Goal: Obtain resource: Download file/media

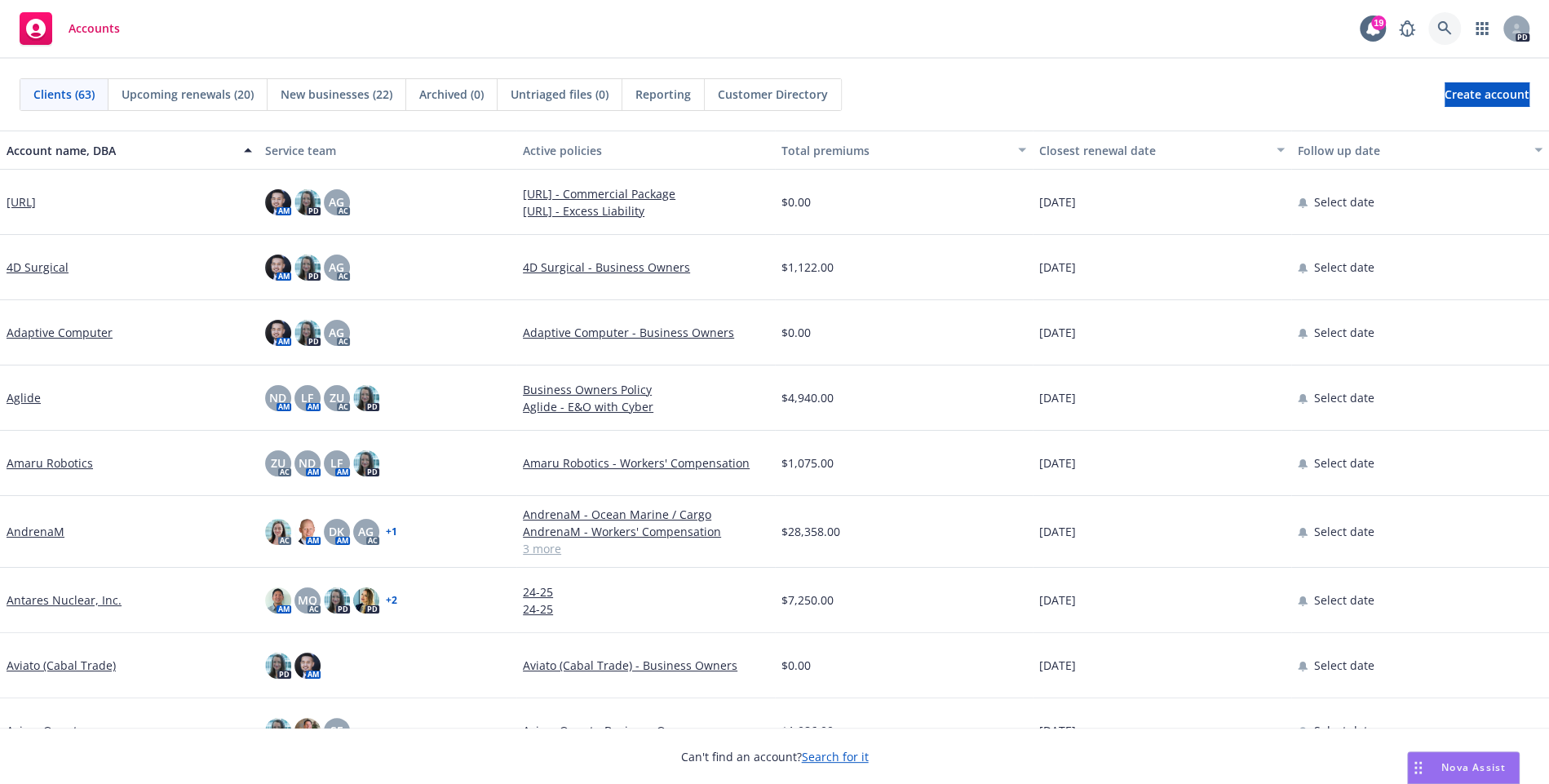
click at [1442, 32] on icon at bounding box center [1445, 29] width 15 height 15
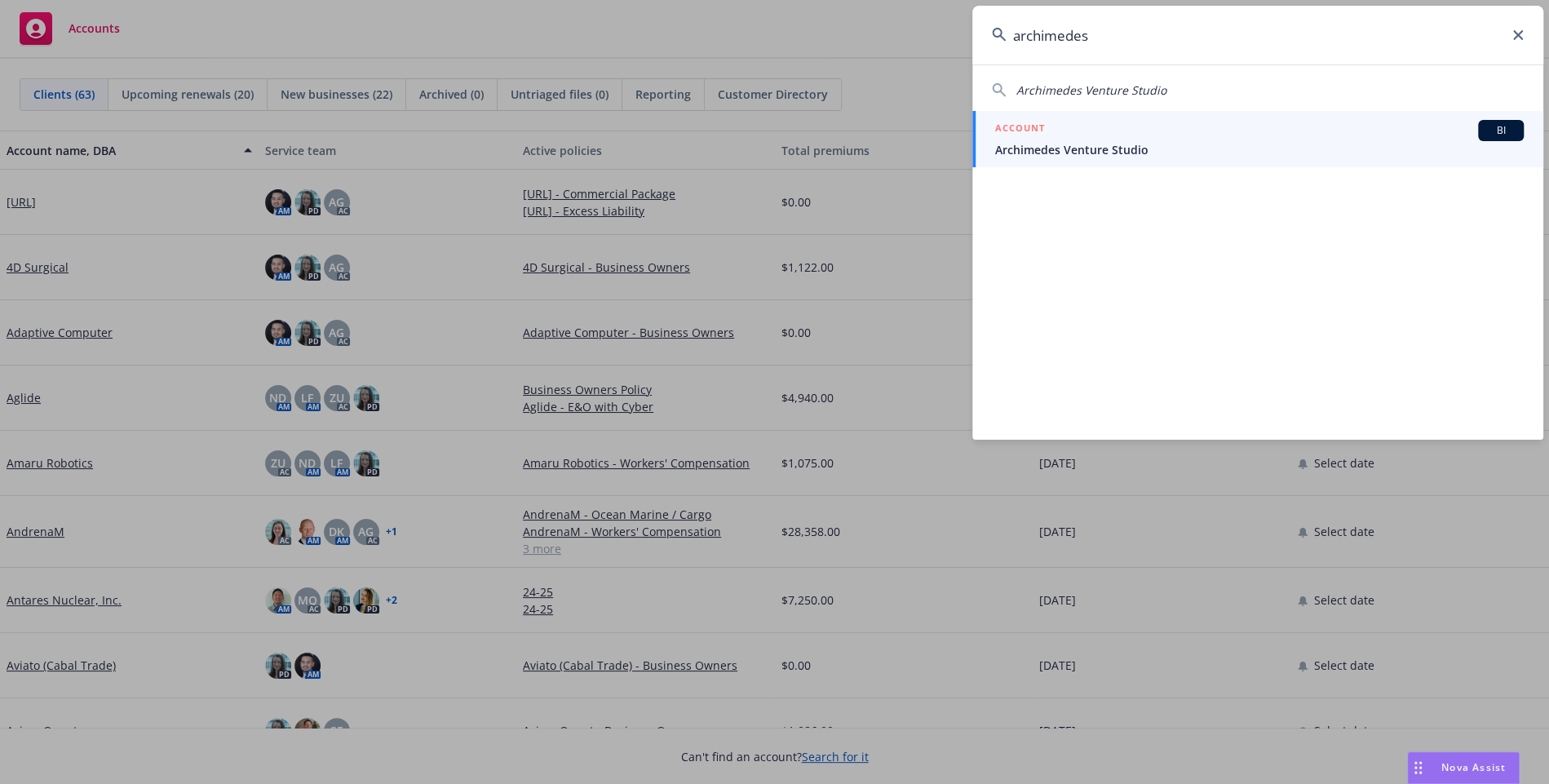
type input "archimedes"
click at [1245, 148] on span "Archimedes Venture Studio" at bounding box center [1259, 149] width 529 height 18
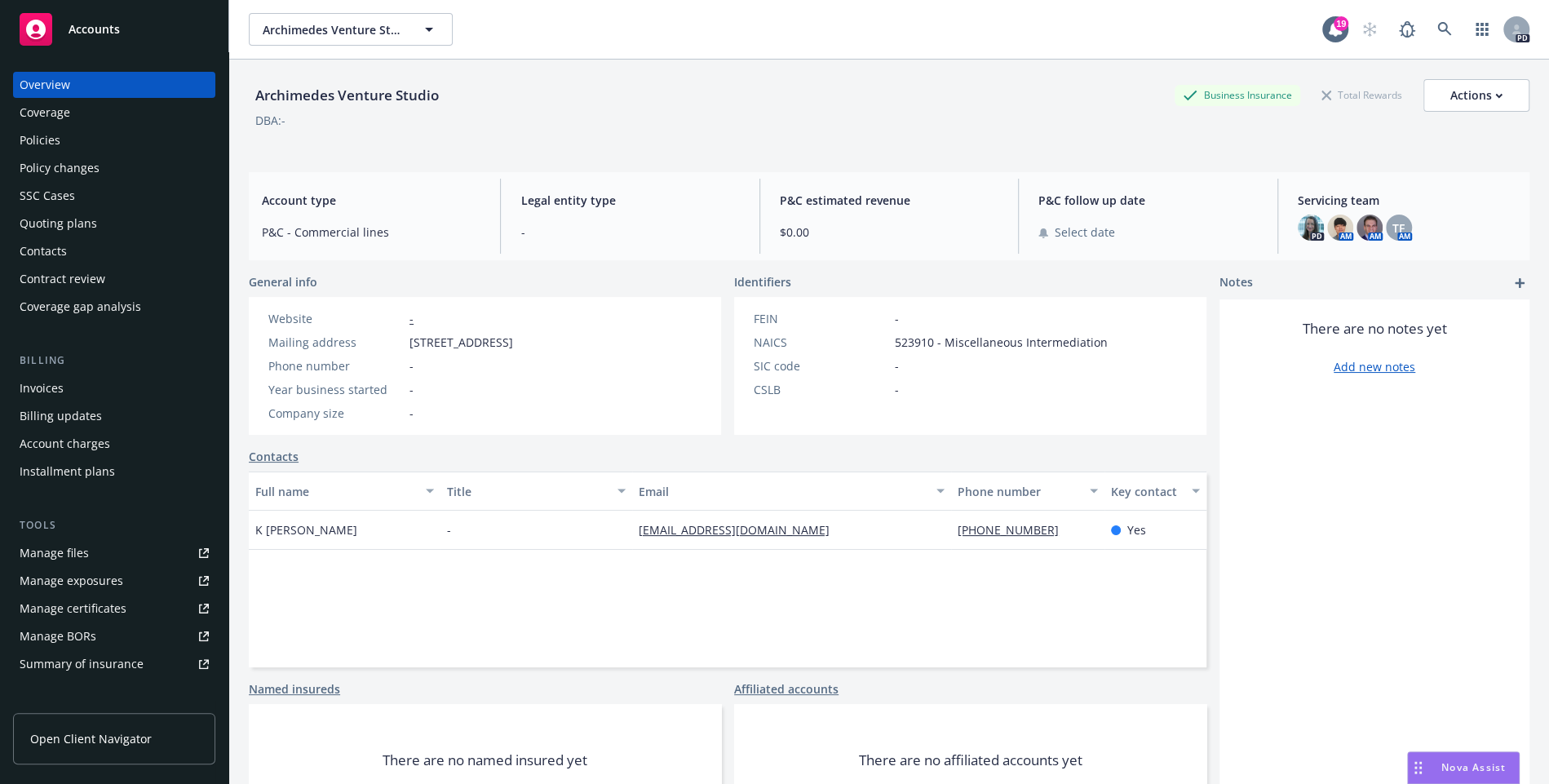
click at [101, 222] on div "Quoting plans" at bounding box center [113, 223] width 189 height 26
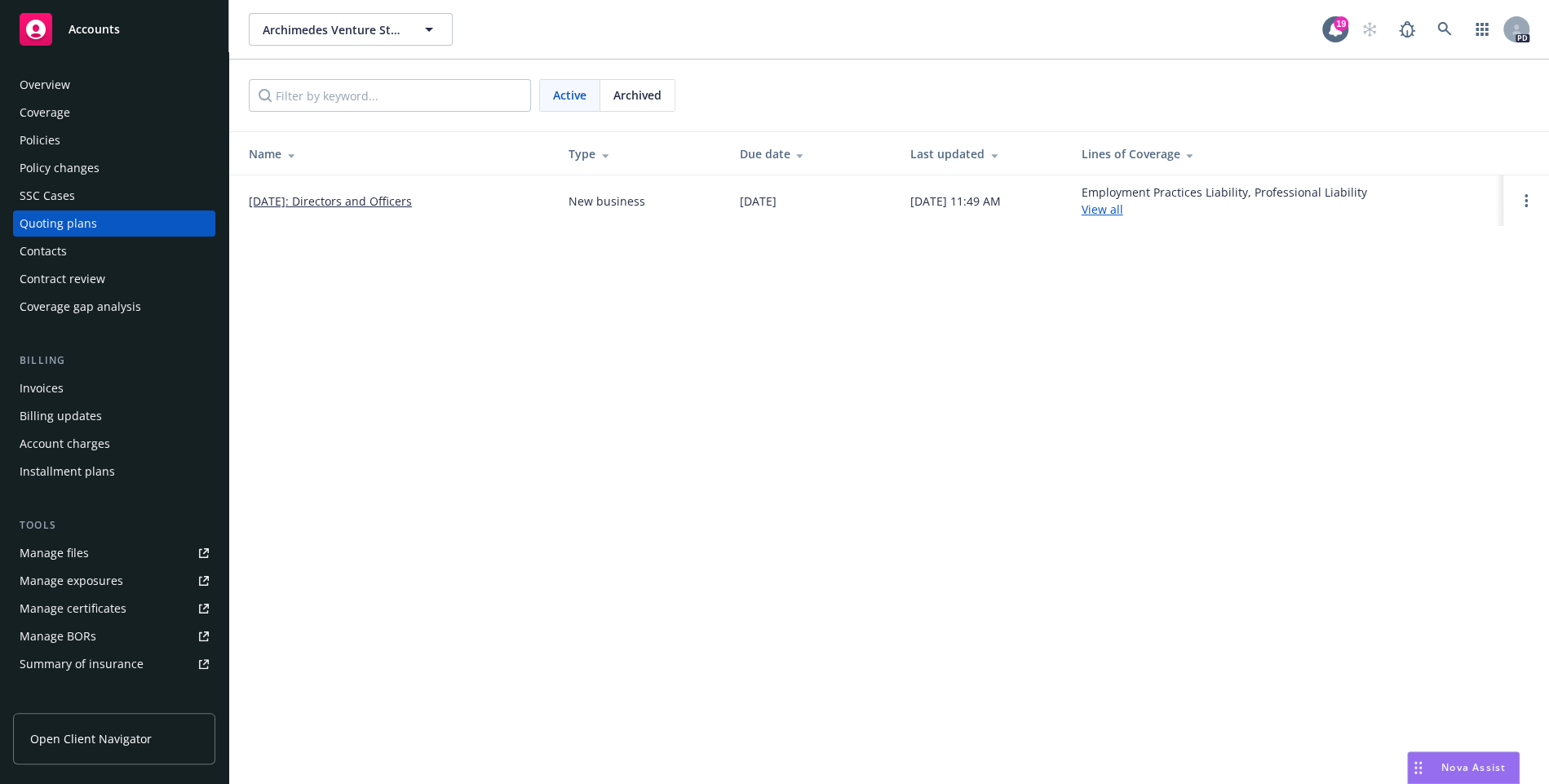
click at [370, 202] on link "[DATE]: Directors and Officers" at bounding box center [330, 201] width 163 height 18
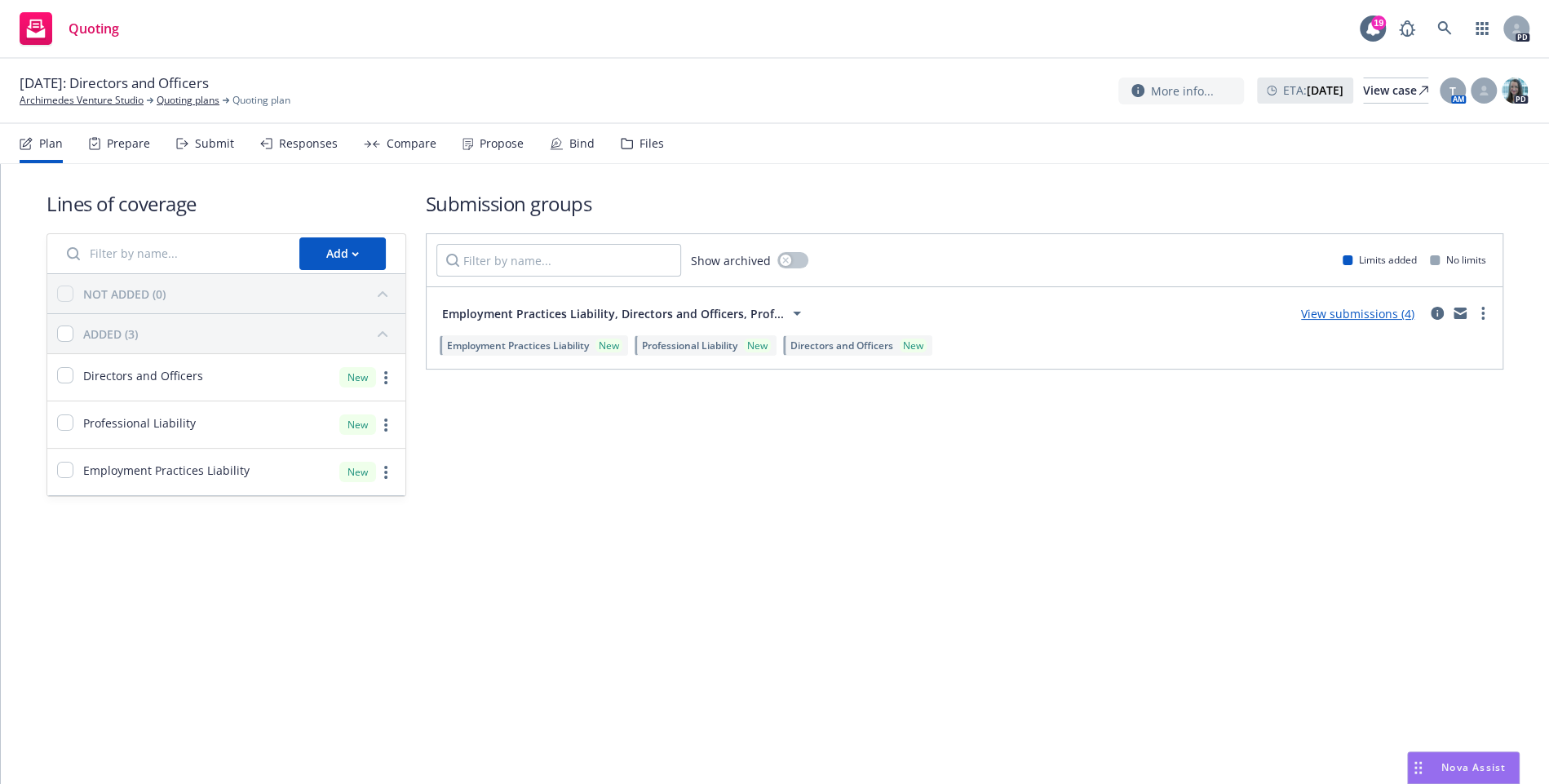
click at [614, 145] on div "Plan Prepare Submit Responses Compare Propose Bind Files" at bounding box center [341, 143] width 645 height 39
click at [632, 147] on div "Files" at bounding box center [642, 143] width 43 height 39
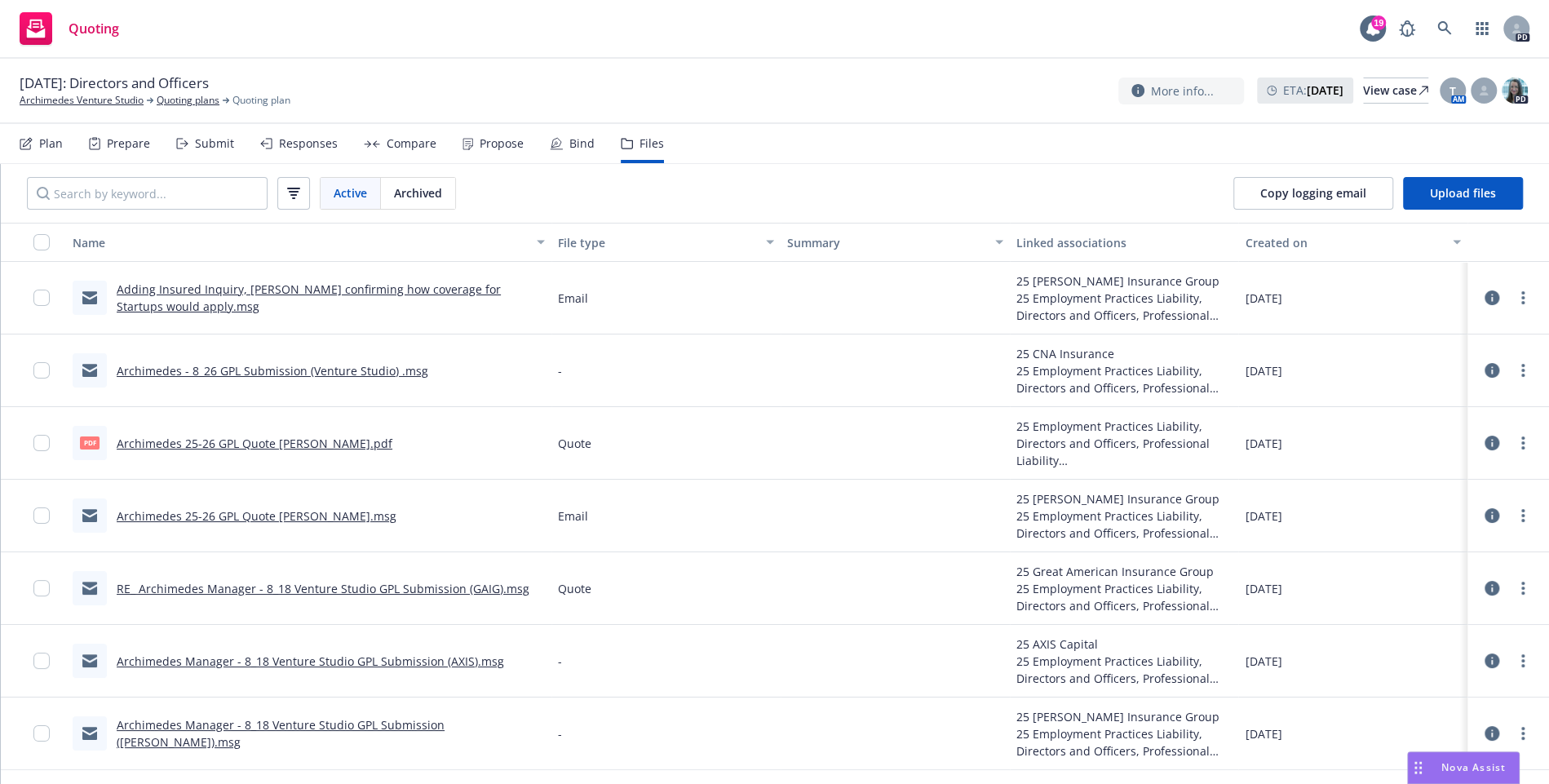
click at [301, 438] on link "Archimedes 25-26 GPL Quote Hudson.pdf" at bounding box center [254, 443] width 276 height 16
